Goal: Communication & Community: Share content

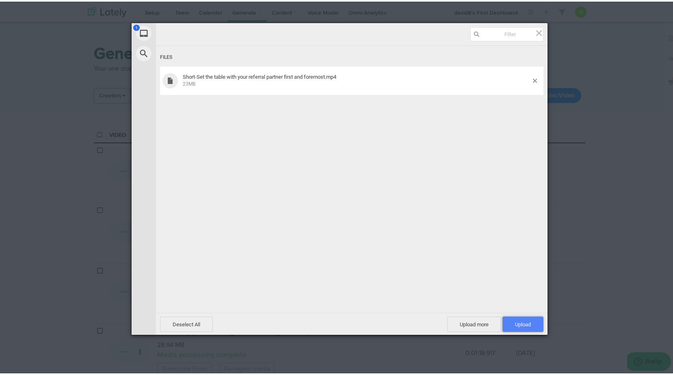
click at [528, 324] on span "Upload 1" at bounding box center [522, 322] width 41 height 15
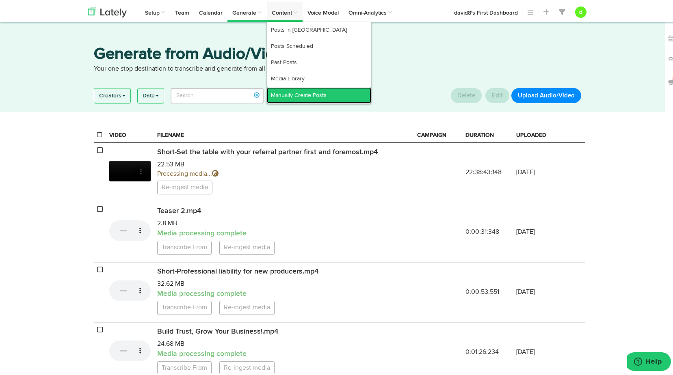
click at [280, 87] on link "Manually Create Posts" at bounding box center [319, 94] width 104 height 16
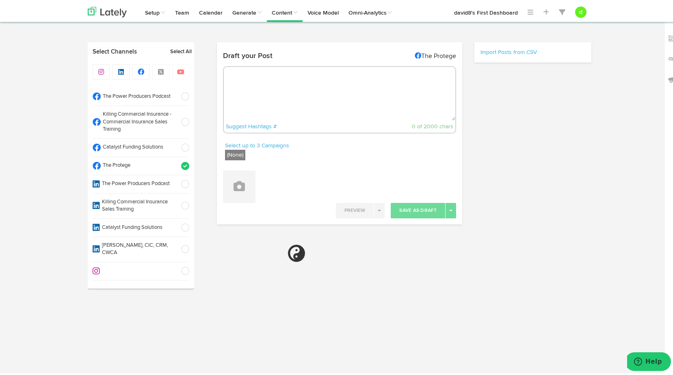
radio input "true"
select select "3"
select select "39"
select select "11"
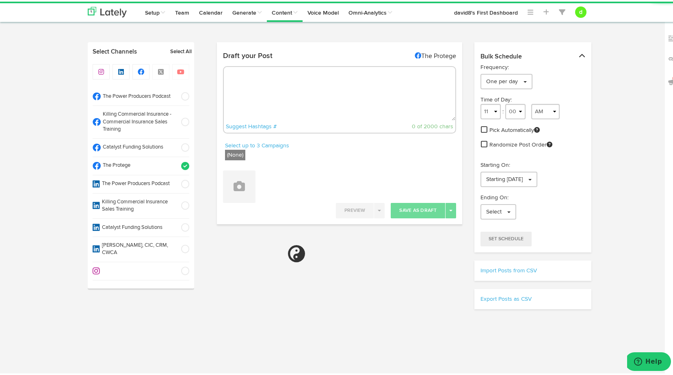
click at [183, 120] on span at bounding box center [182, 121] width 13 height 8
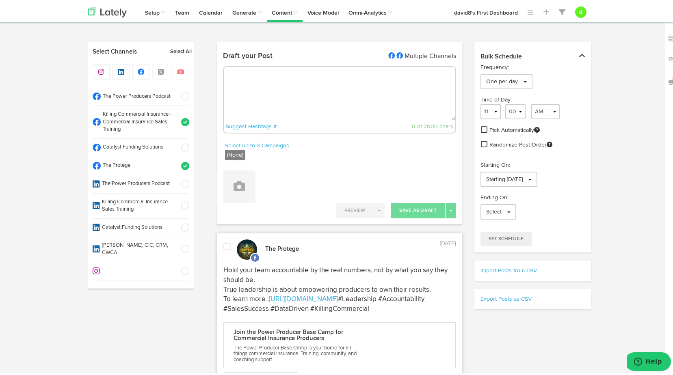
click at [185, 167] on span at bounding box center [182, 164] width 13 height 8
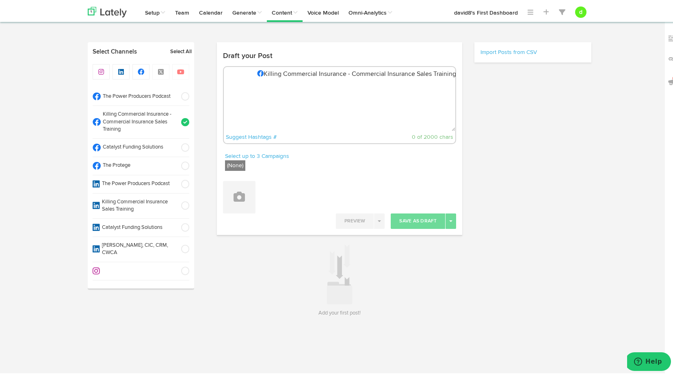
click at [182, 122] on span at bounding box center [182, 121] width 13 height 8
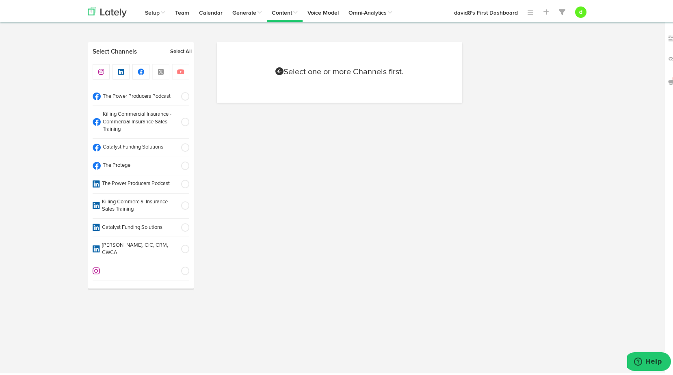
click at [183, 119] on span at bounding box center [182, 121] width 13 height 8
select select "3"
select select "39"
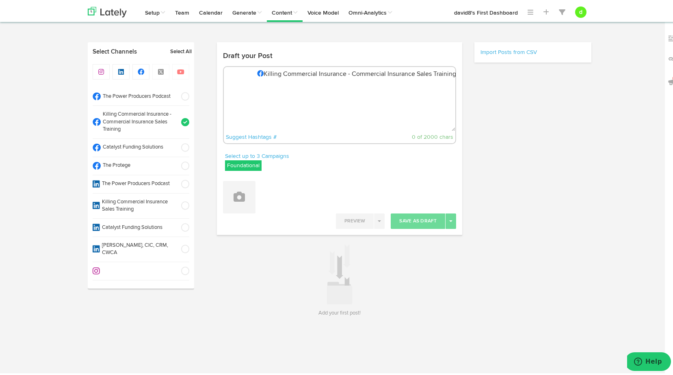
click at [242, 163] on label "Foundational" at bounding box center [243, 164] width 37 height 11
drag, startPoint x: 225, startPoint y: 203, endPoint x: 226, endPoint y: 197, distance: 6.5
click at [227, 203] on icon at bounding box center [229, 204] width 5 height 6
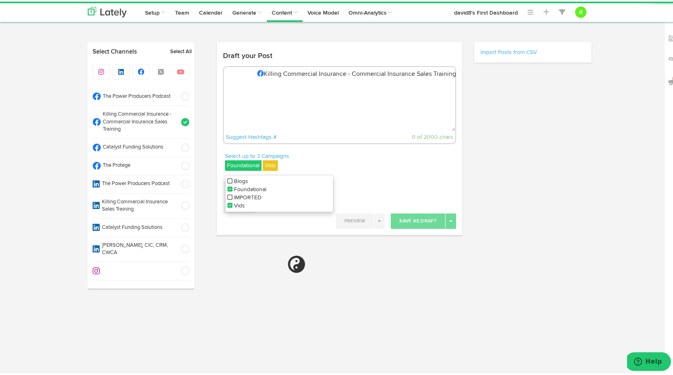
click at [227, 187] on icon at bounding box center [229, 188] width 5 height 6
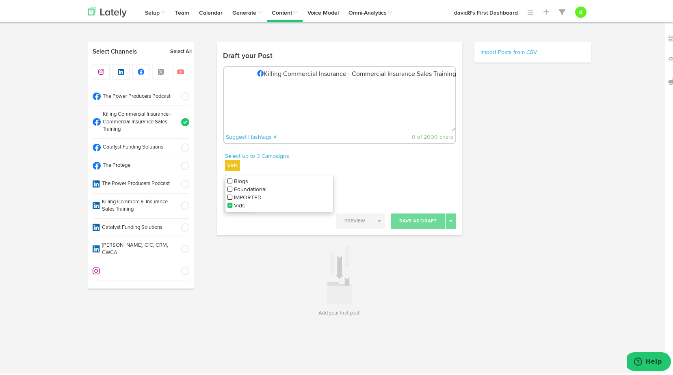
click at [352, 158] on div "Select up to 3 Campaigns Vids Blogs Foundational IMPORTED Vids" at bounding box center [340, 162] width 246 height 23
click at [244, 190] on button at bounding box center [239, 195] width 32 height 32
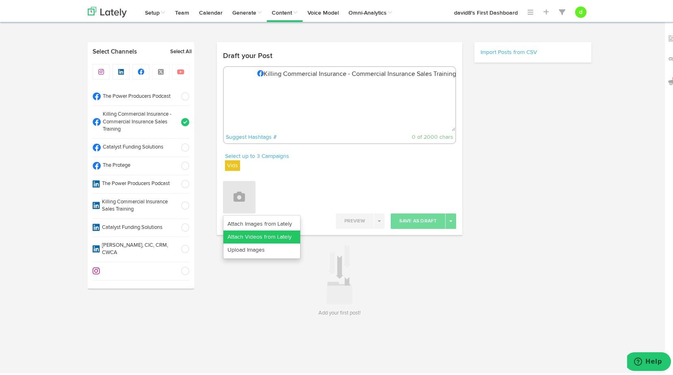
click at [255, 229] on link "Attach Videos from Lately" at bounding box center [261, 235] width 77 height 13
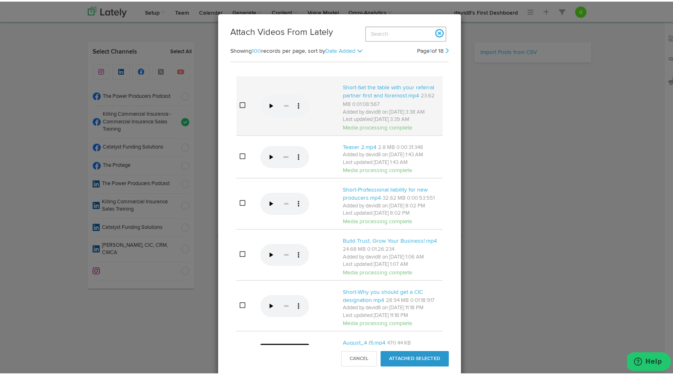
drag, startPoint x: 240, startPoint y: 102, endPoint x: 239, endPoint y: 106, distance: 4.1
click at [240, 102] on td at bounding box center [246, 104] width 21 height 59
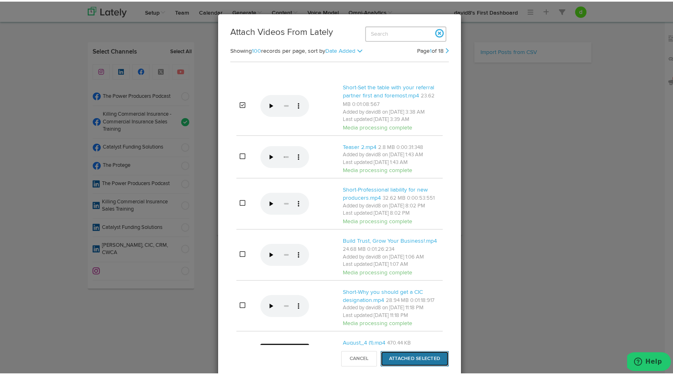
click at [406, 351] on button "Attached Selected" at bounding box center [414, 357] width 68 height 15
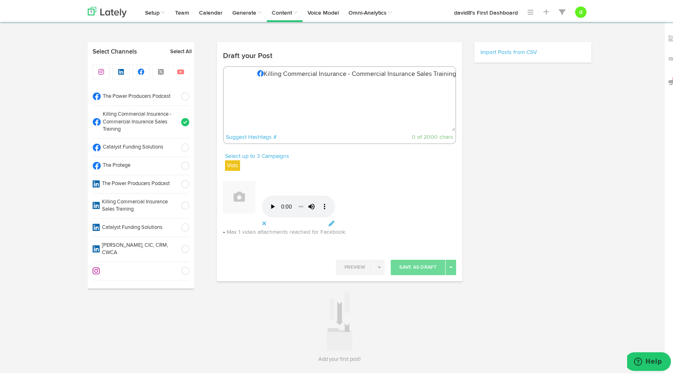
paste textarea "August-Week 4- Killing Commercial CC- 2025 Sign in 100% 10 E19 Set the table ri…"
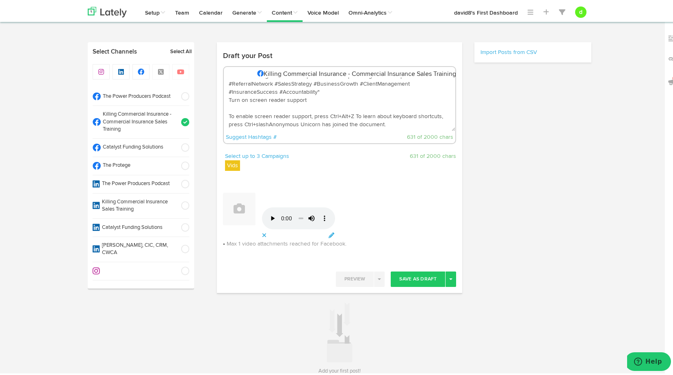
scroll to position [114, 0]
drag, startPoint x: 385, startPoint y: 127, endPoint x: 211, endPoint y: 115, distance: 175.0
click at [212, 113] on div "Draft your Post Killing Commercial Insurance - Commercial Insurance Sales Train…" at bounding box center [340, 209] width 258 height 336
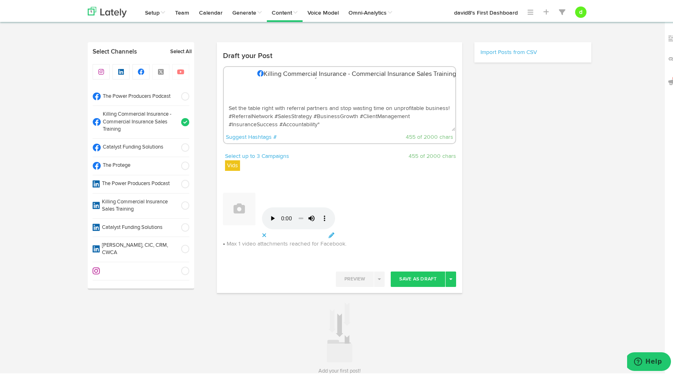
scroll to position [81, 0]
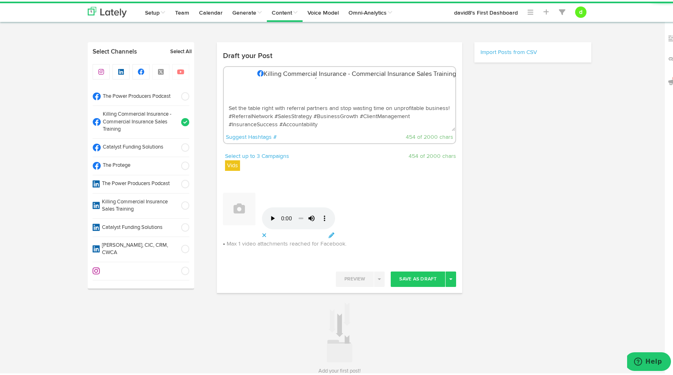
click at [226, 104] on textarea "August-Week 4- Killing Commercial CC- 2025 Sign in 100% 10 E19 Set the table ri…" at bounding box center [340, 103] width 232 height 54
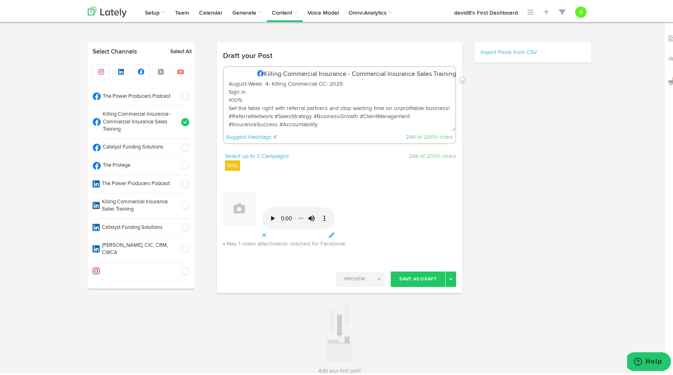
scroll to position [0, 0]
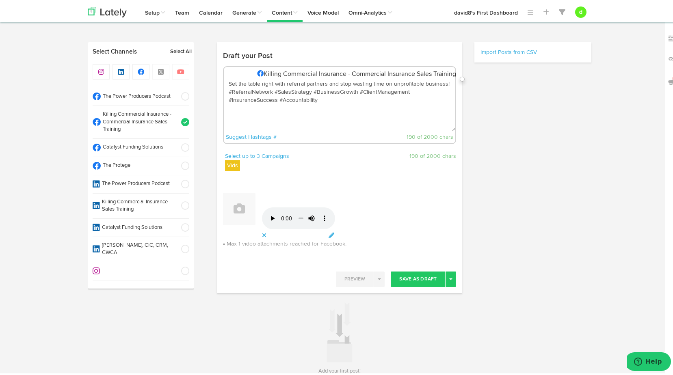
click at [445, 82] on textarea "Set the table right with referral partners and stop wasting time on unprofitabl…" at bounding box center [340, 103] width 232 height 54
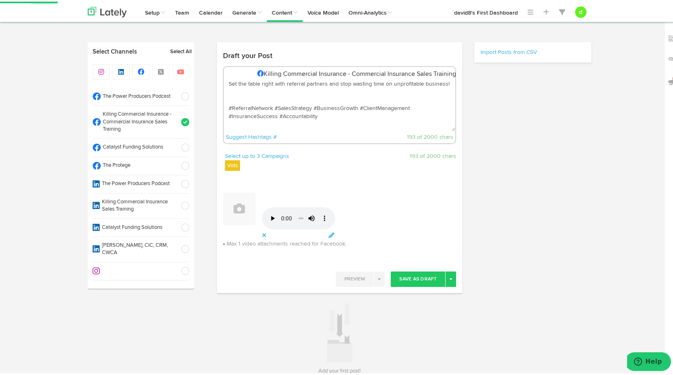
click at [228, 91] on textarea "Set the table right with referral partners and stop wasting time on unprofitabl…" at bounding box center [340, 103] width 232 height 54
paste textarea "To learn more : [URL][DOMAIN_NAME]"
click at [225, 106] on textarea "Set the table right with referral partners and stop wasting time on unprofitabl…" at bounding box center [340, 103] width 232 height 54
click at [448, 82] on textarea "Set the table right with referral partners and stop wasting time on unprofitabl…" at bounding box center [340, 103] width 232 height 54
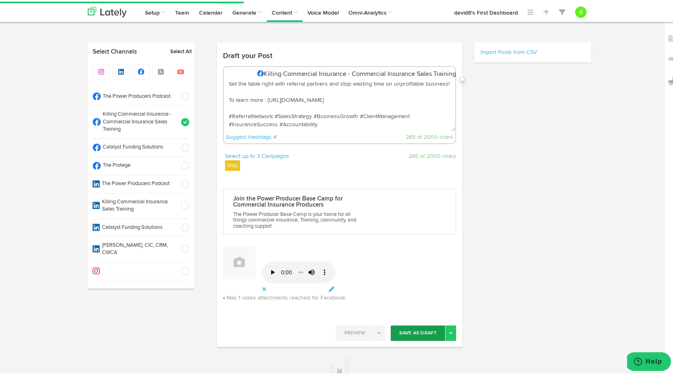
type textarea "Set the table right with referral partners and stop wasting time on unprofitabl…"
click at [415, 333] on button "Save As Draft" at bounding box center [418, 331] width 54 height 15
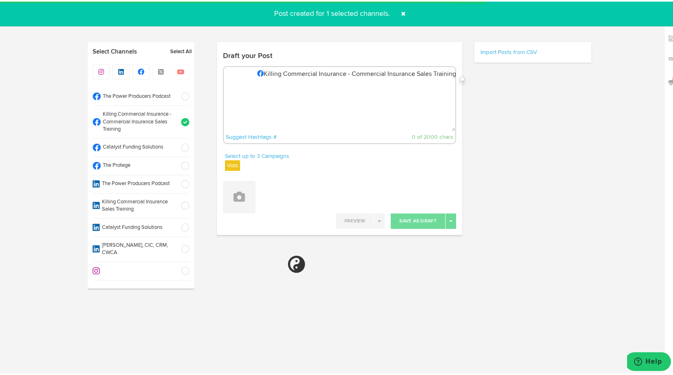
select select "11"
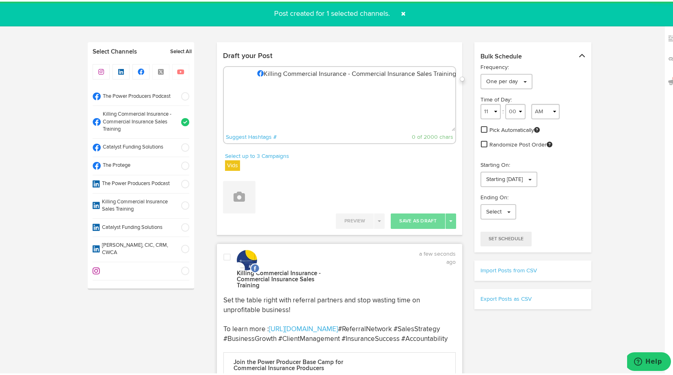
click at [223, 255] on span at bounding box center [226, 256] width 7 height 8
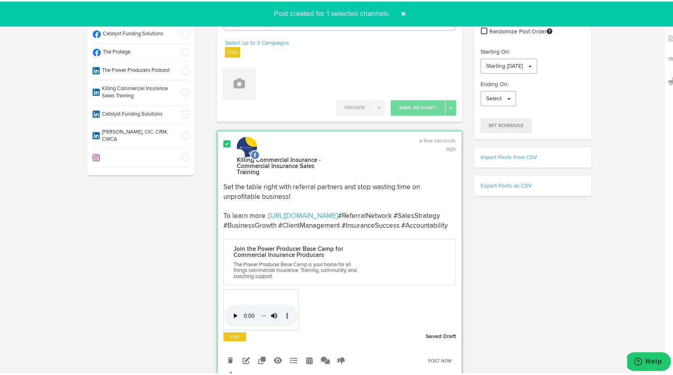
scroll to position [162, 0]
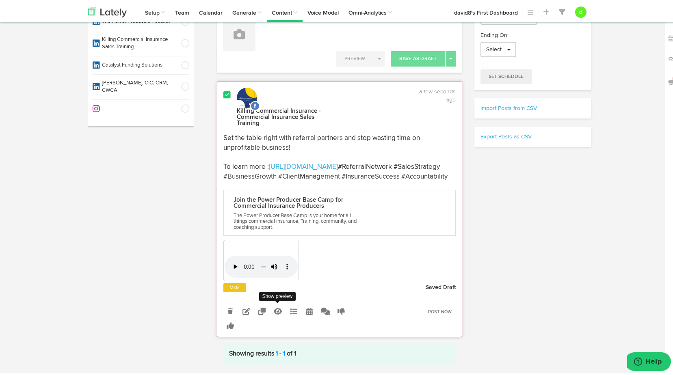
click at [275, 313] on icon at bounding box center [278, 309] width 8 height 7
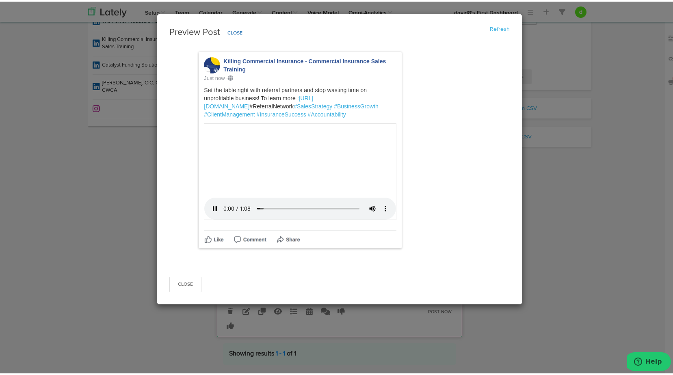
scroll to position [187, 0]
click at [184, 291] on button "Close" at bounding box center [185, 282] width 32 height 15
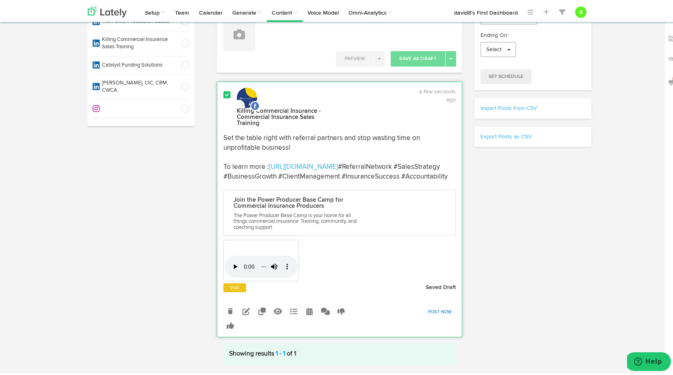
click at [441, 316] on link "Post Now" at bounding box center [440, 310] width 32 height 11
